Goal: Information Seeking & Learning: Learn about a topic

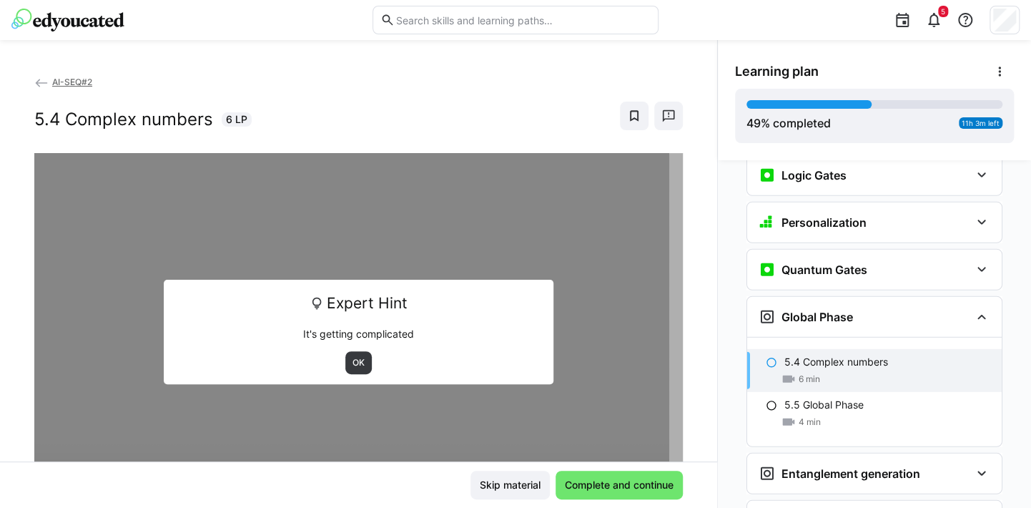
scroll to position [1865, 0]
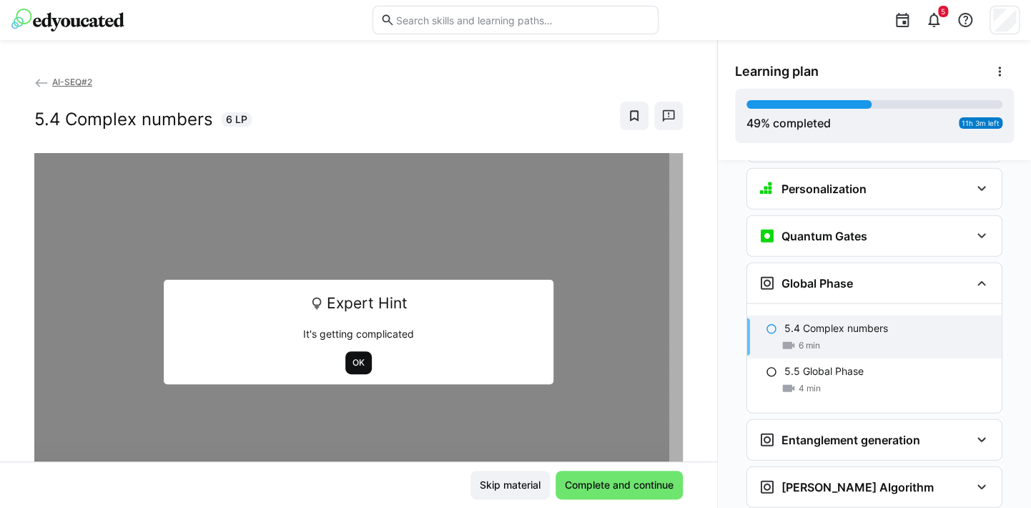
click at [351, 363] on span "OK" at bounding box center [358, 362] width 15 height 11
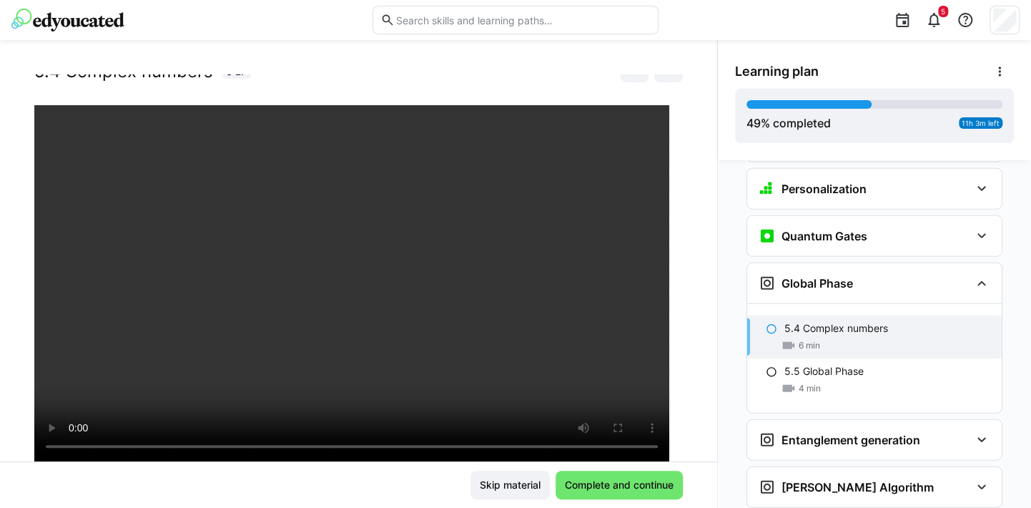
scroll to position [71, 0]
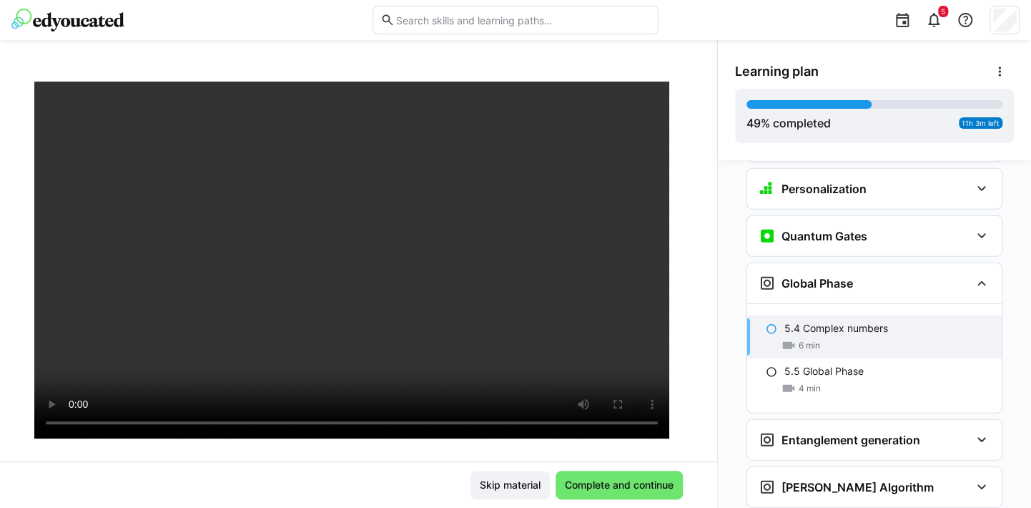
click at [464, 440] on div at bounding box center [358, 336] width 649 height 508
click at [612, 487] on span "Complete and continue" at bounding box center [619, 485] width 113 height 14
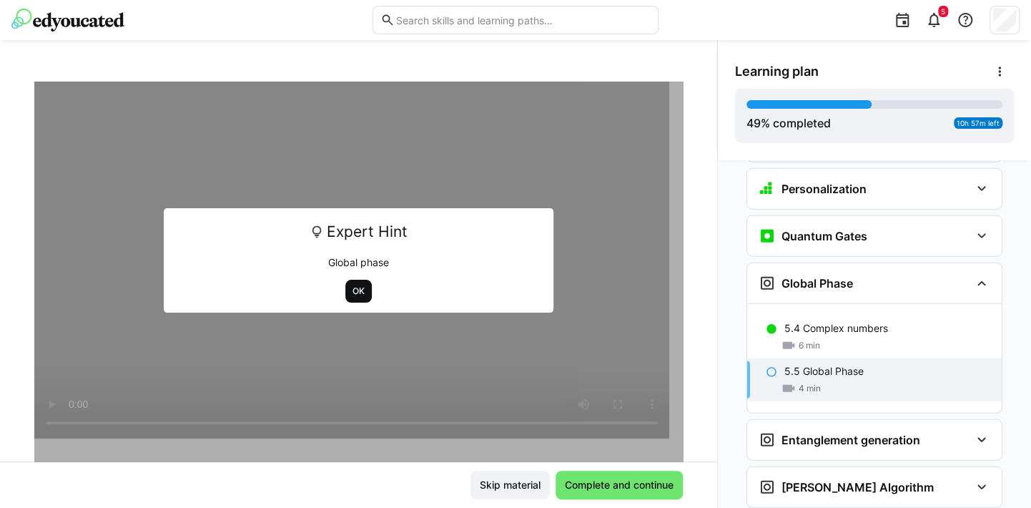
click at [351, 292] on span "OK" at bounding box center [358, 290] width 15 height 11
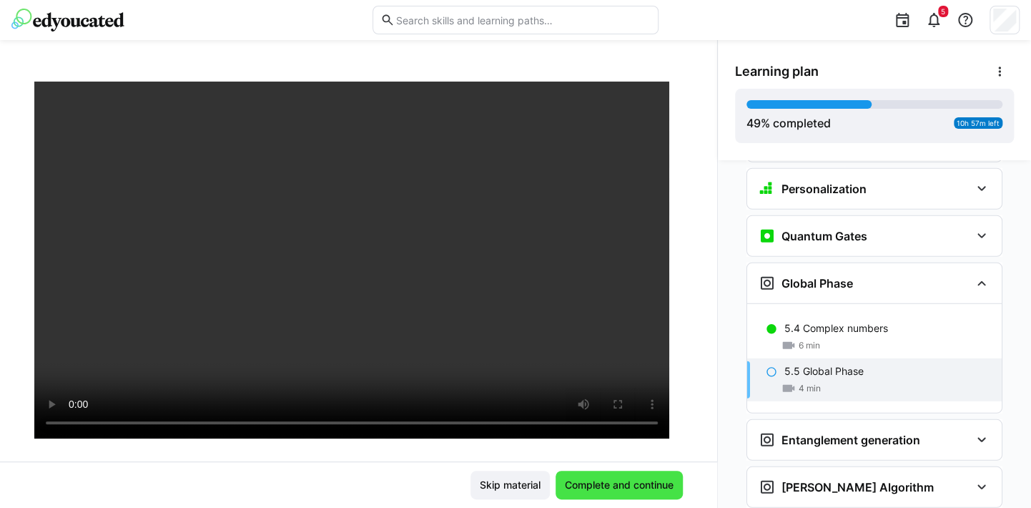
click at [626, 483] on span "Complete and continue" at bounding box center [619, 485] width 113 height 14
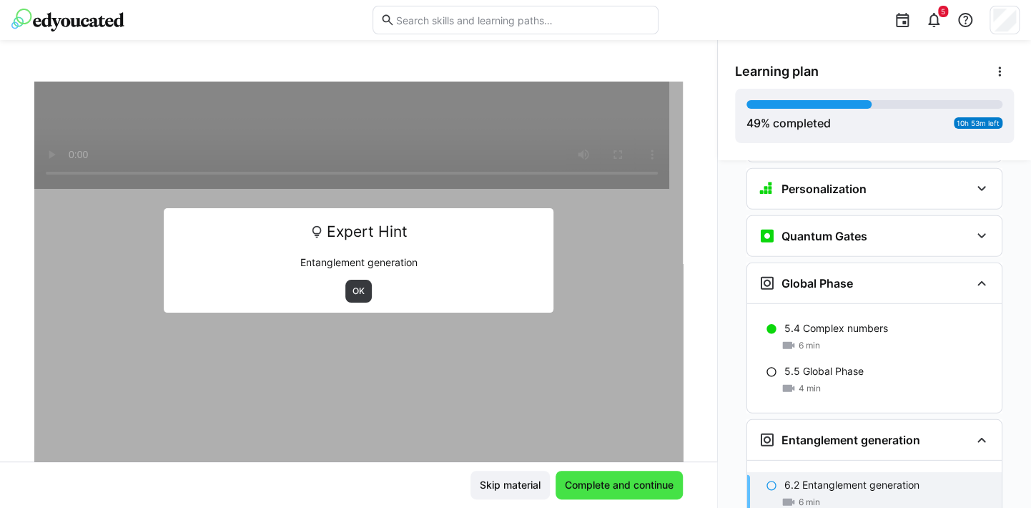
scroll to position [1968, 0]
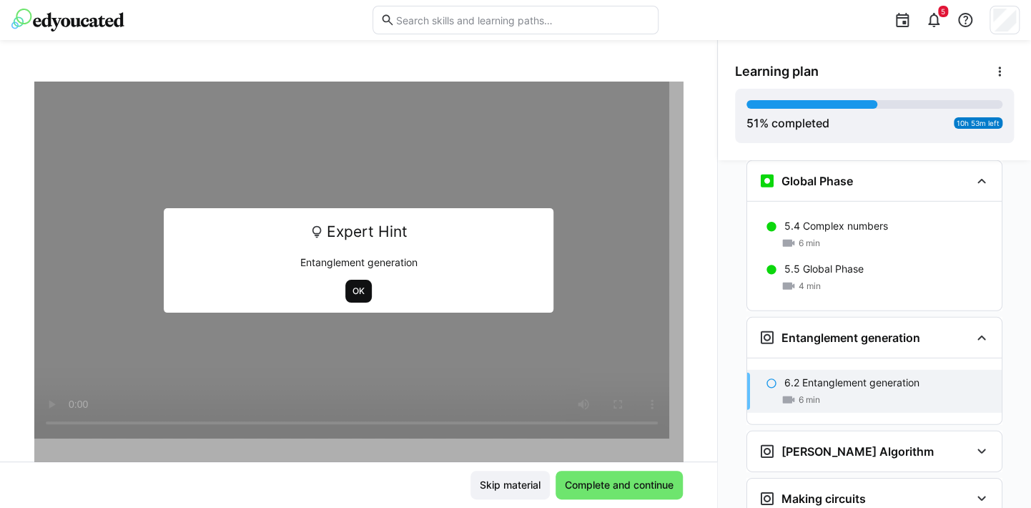
click at [351, 287] on span "OK" at bounding box center [358, 290] width 15 height 11
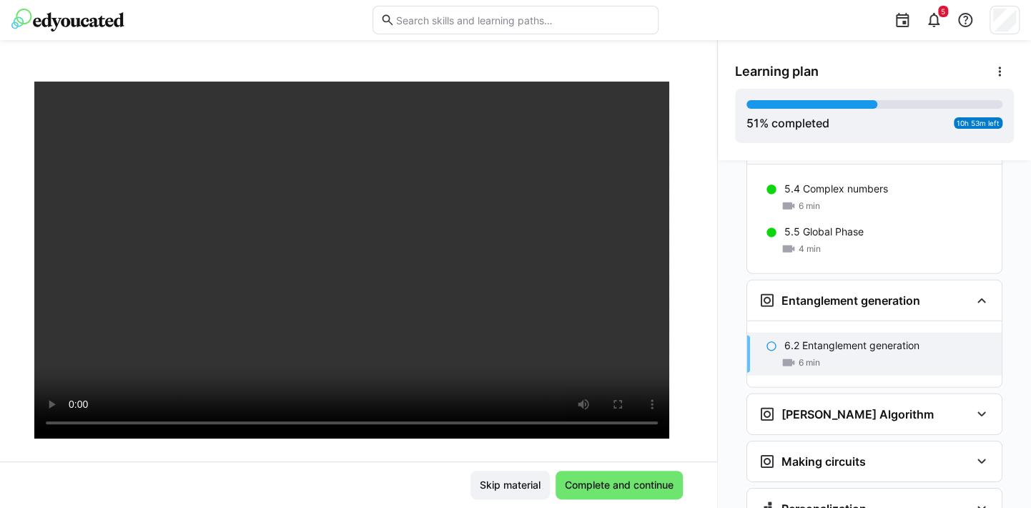
scroll to position [2034, 0]
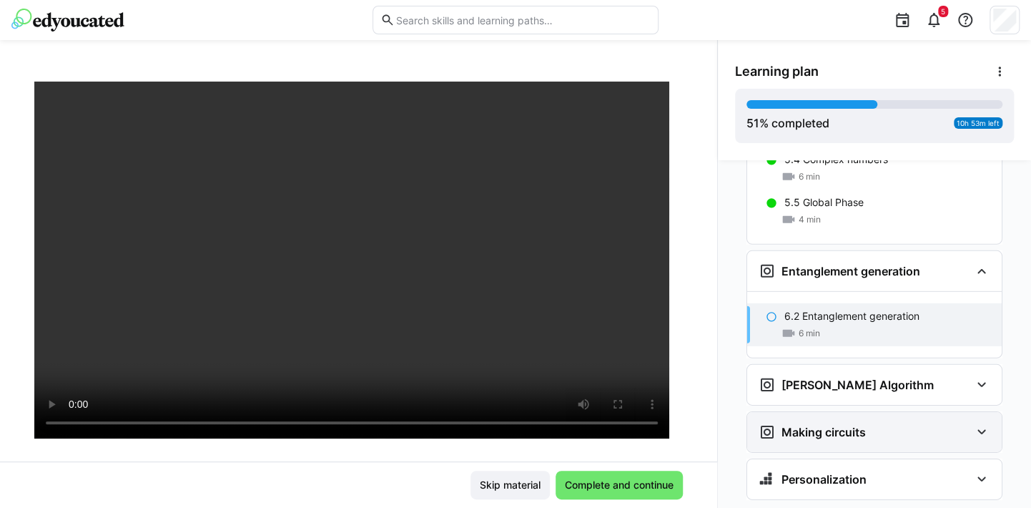
click at [990, 412] on div "Making circuits" at bounding box center [874, 432] width 255 height 40
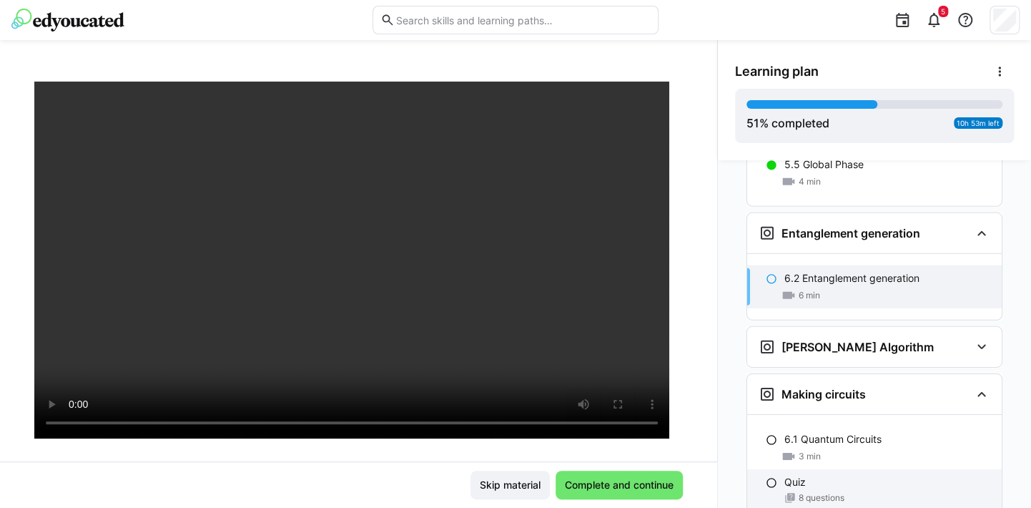
scroll to position [2141, 0]
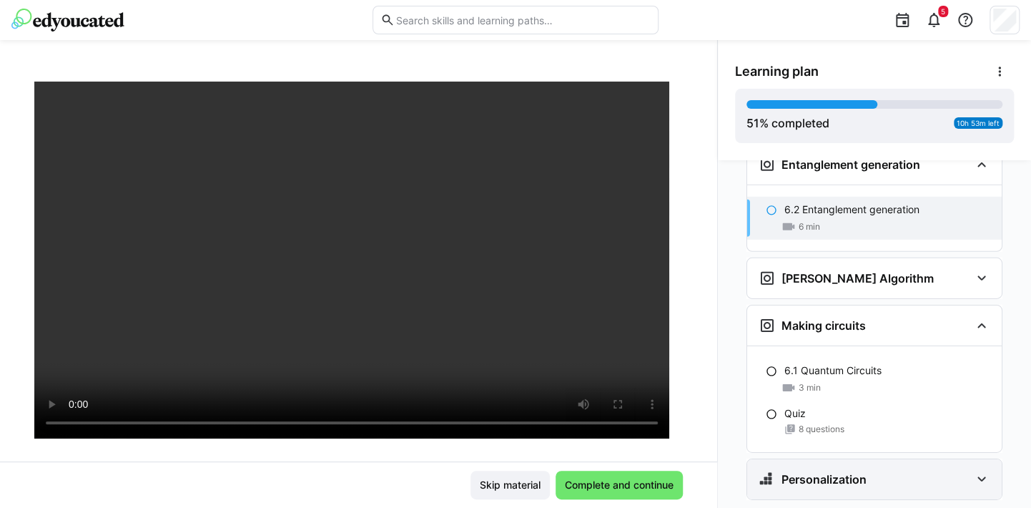
click at [973, 470] on eds-icon at bounding box center [981, 478] width 17 height 17
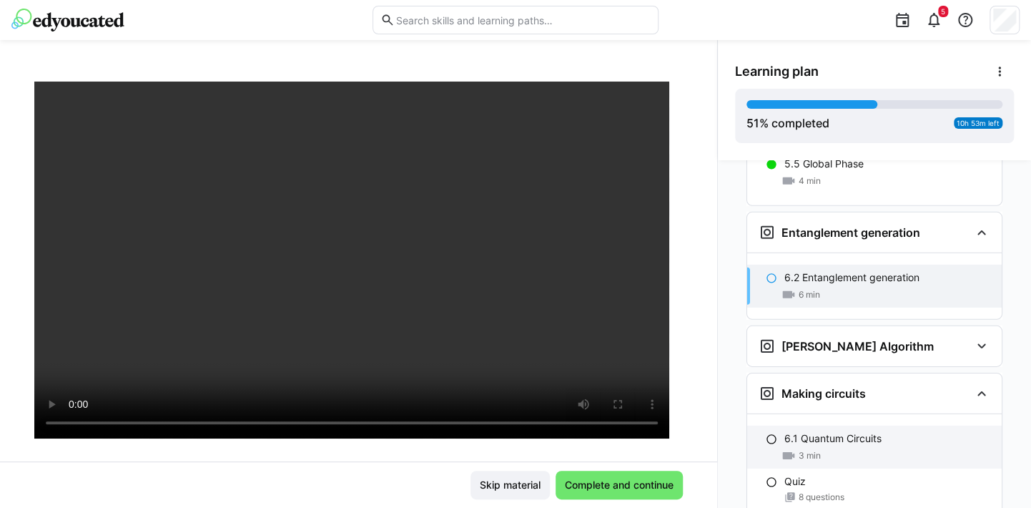
scroll to position [2033, 0]
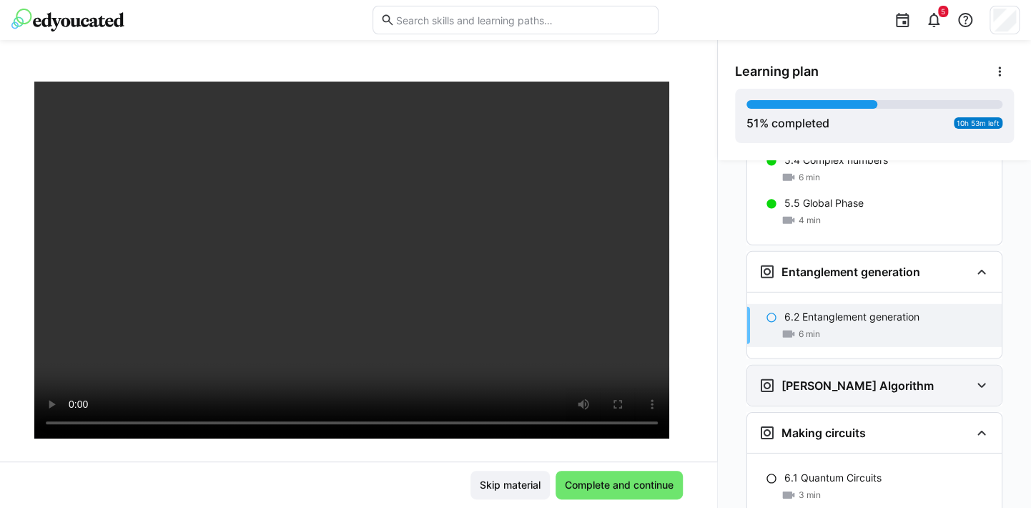
click at [973, 377] on eds-icon at bounding box center [981, 385] width 17 height 17
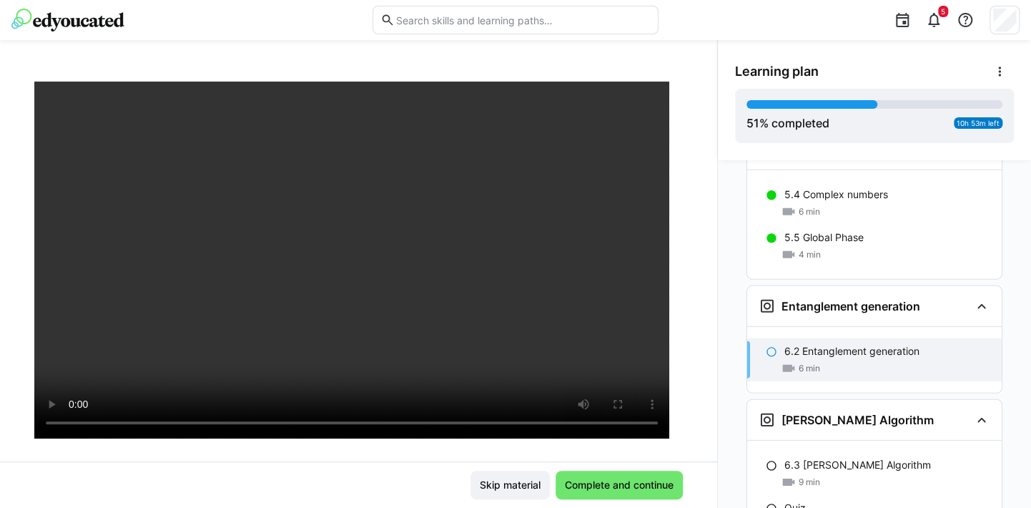
scroll to position [1996, 0]
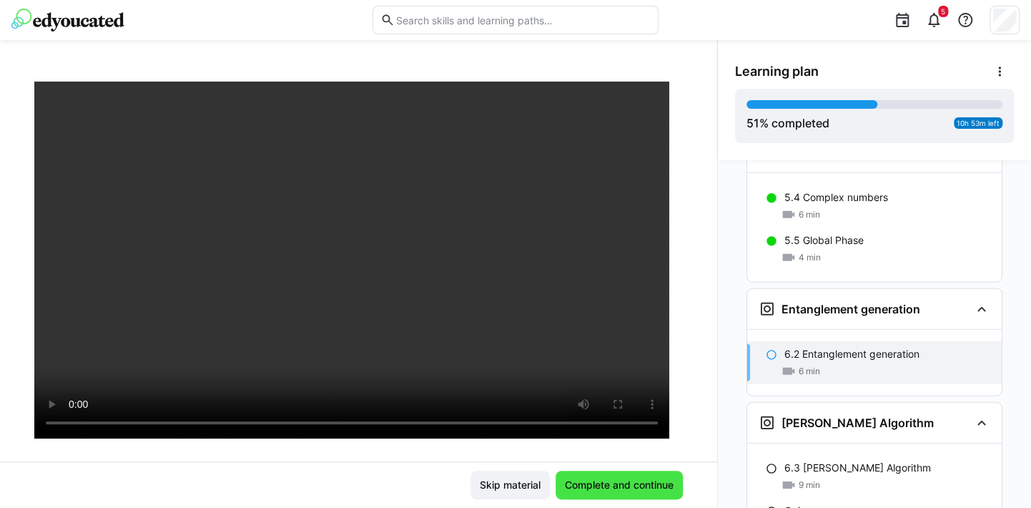
click at [626, 485] on span "Complete and continue" at bounding box center [619, 485] width 113 height 14
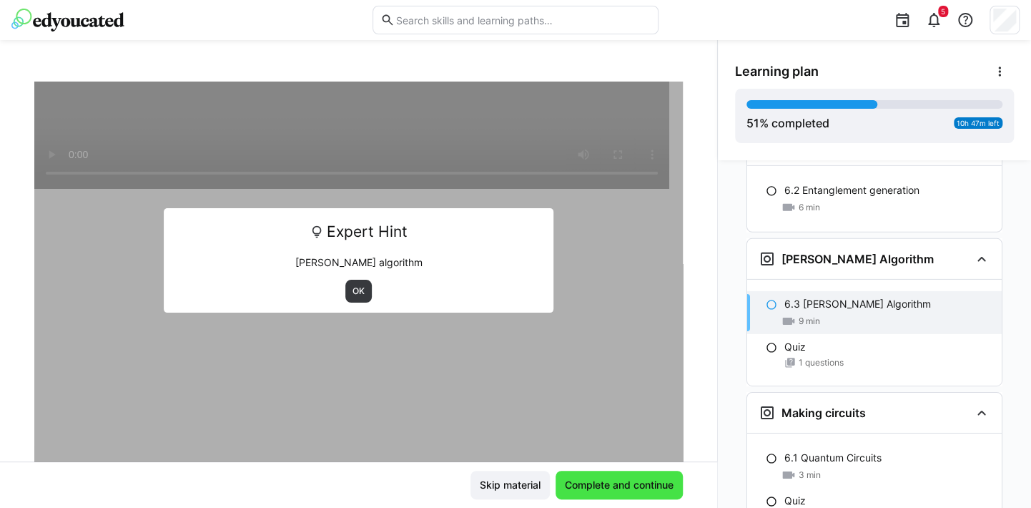
scroll to position [2203, 0]
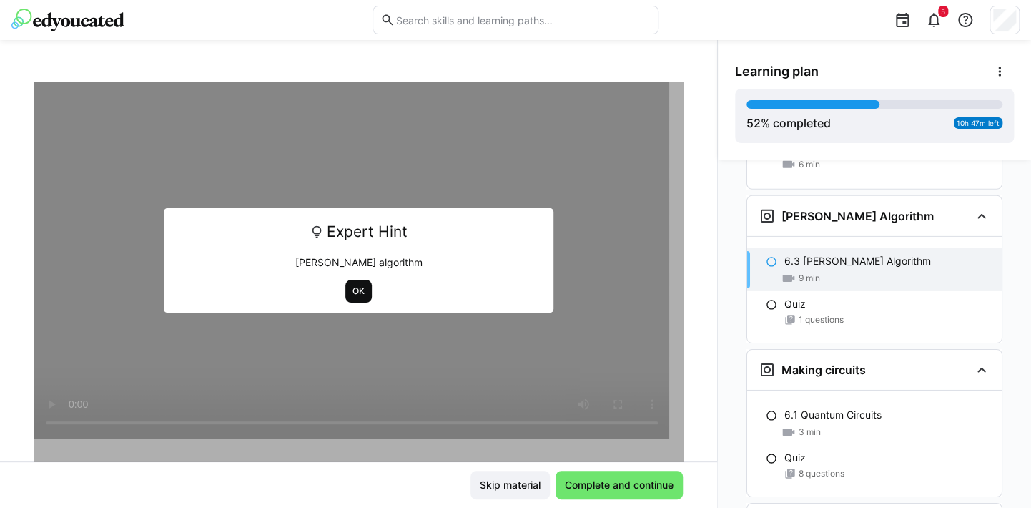
click at [356, 287] on span "OK" at bounding box center [358, 290] width 15 height 11
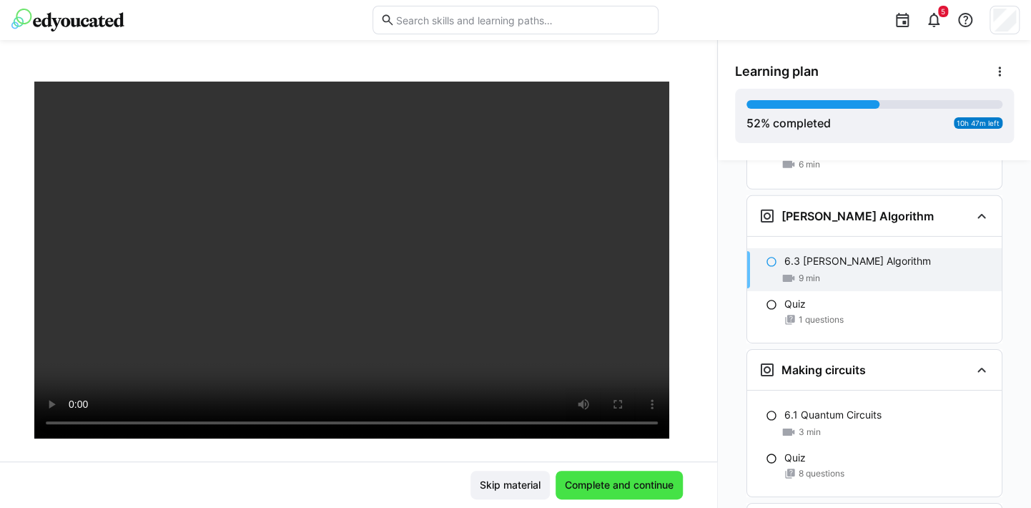
click at [599, 483] on span "Complete and continue" at bounding box center [619, 485] width 113 height 14
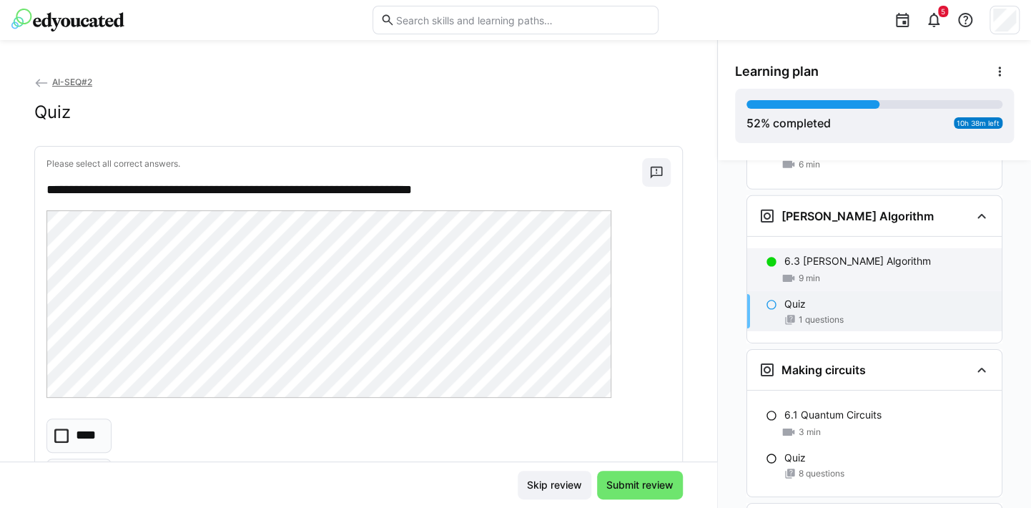
click at [820, 254] on p "6.3 [PERSON_NAME] Algorithm" at bounding box center [857, 261] width 147 height 14
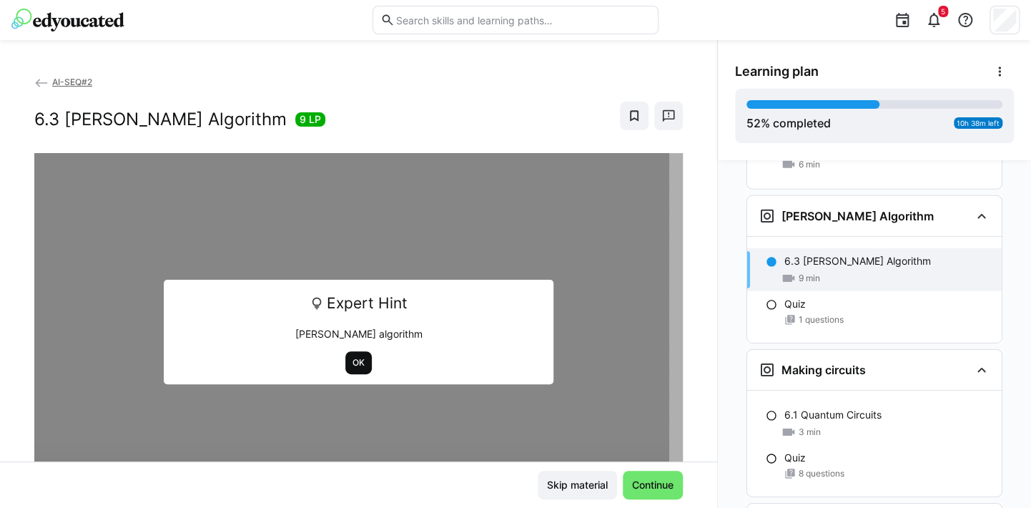
click at [357, 360] on span "OK" at bounding box center [358, 362] width 15 height 11
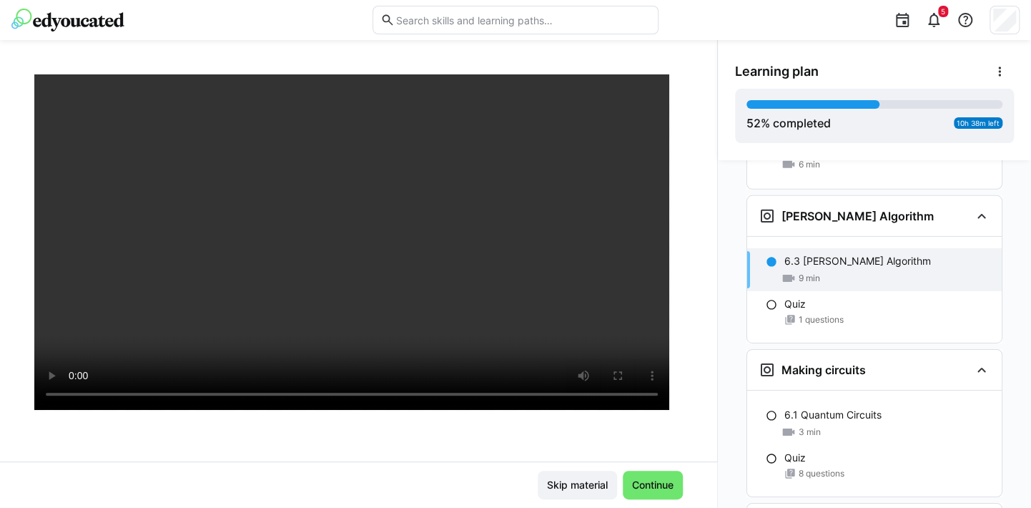
scroll to position [126, 0]
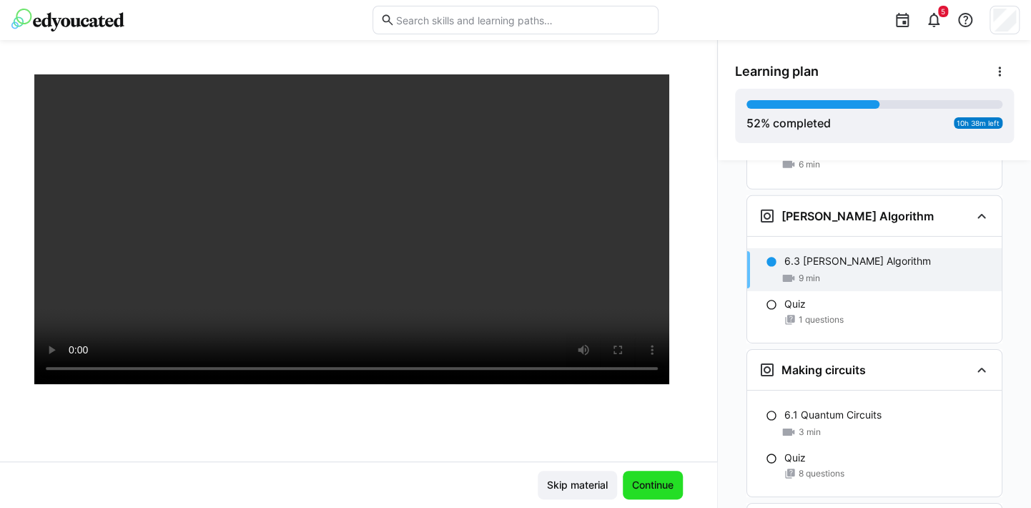
click at [647, 490] on span "Continue" at bounding box center [653, 485] width 46 height 14
